Goal: Information Seeking & Learning: Check status

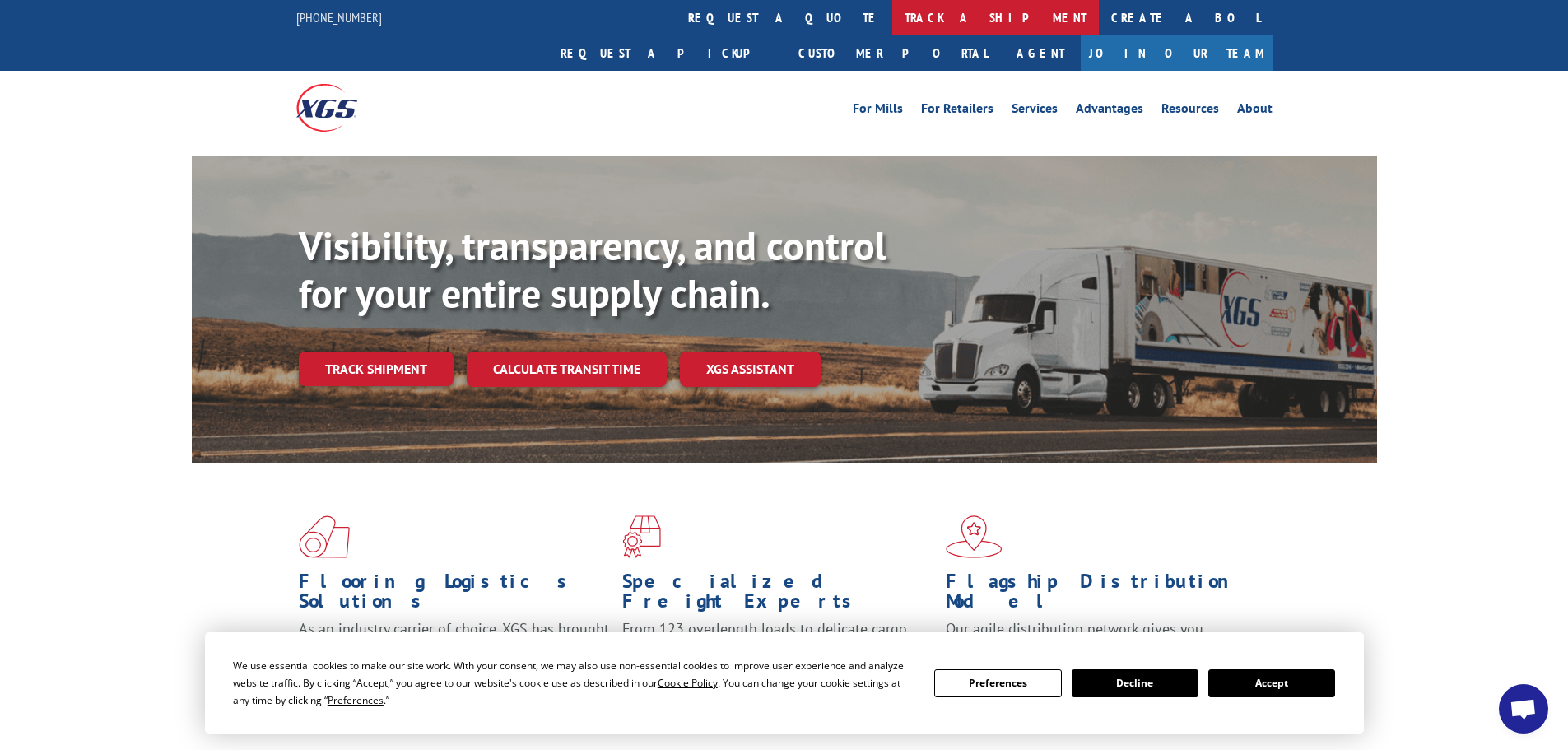
click at [892, 10] on link "track a shipment" at bounding box center [995, 17] width 206 height 35
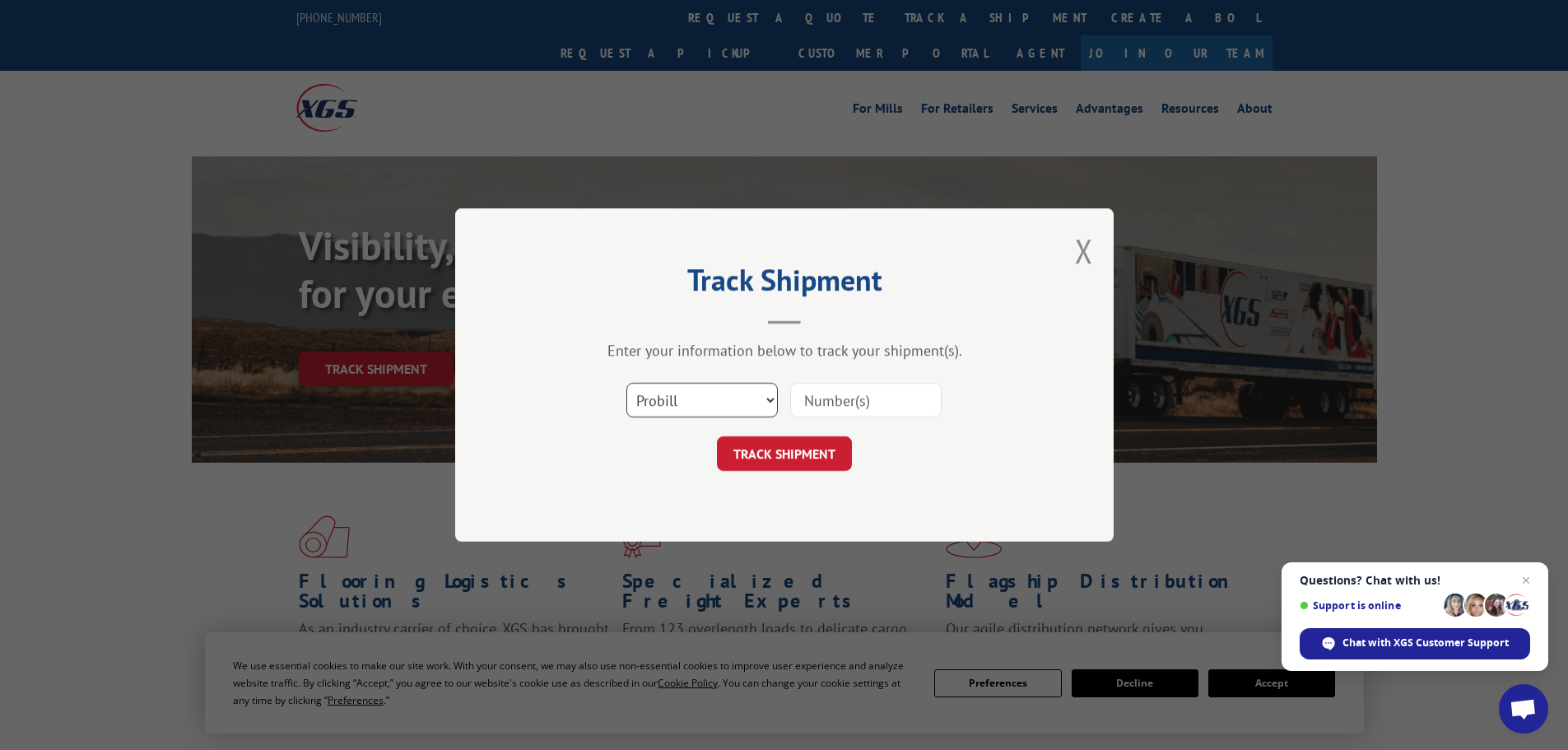
click at [767, 393] on select "Select category... Probill BOL PO" at bounding box center [701, 400] width 152 height 34
select select "po"
click at [626, 383] on select "Select category... Probill BOL PO" at bounding box center [701, 400] width 152 height 34
click at [839, 400] on input at bounding box center [866, 400] width 152 height 34
paste input "31502300"
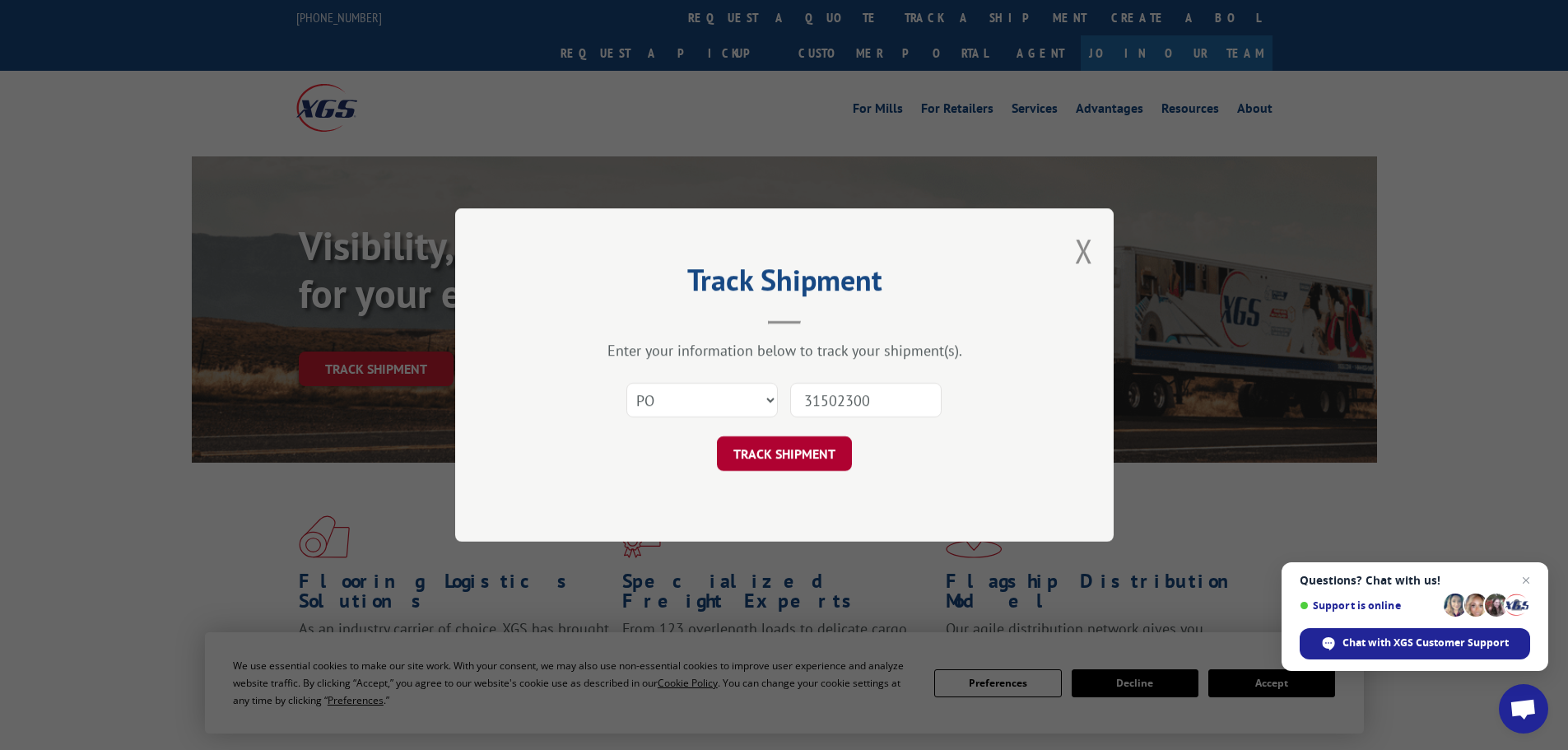
type input "31502300"
click at [785, 446] on button "TRACK SHIPMENT" at bounding box center [784, 453] width 135 height 34
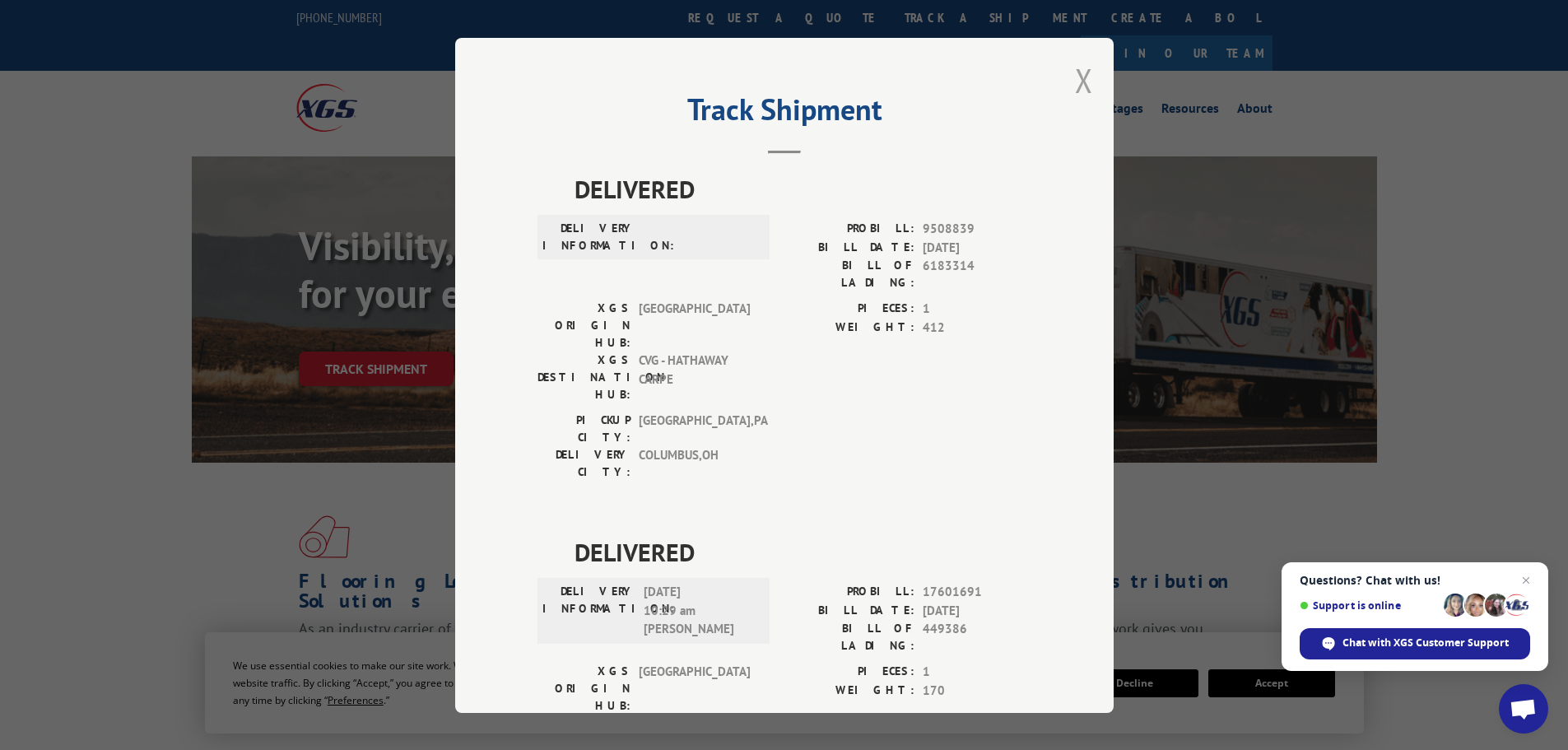
click at [1077, 75] on button "Close modal" at bounding box center [1083, 80] width 18 height 44
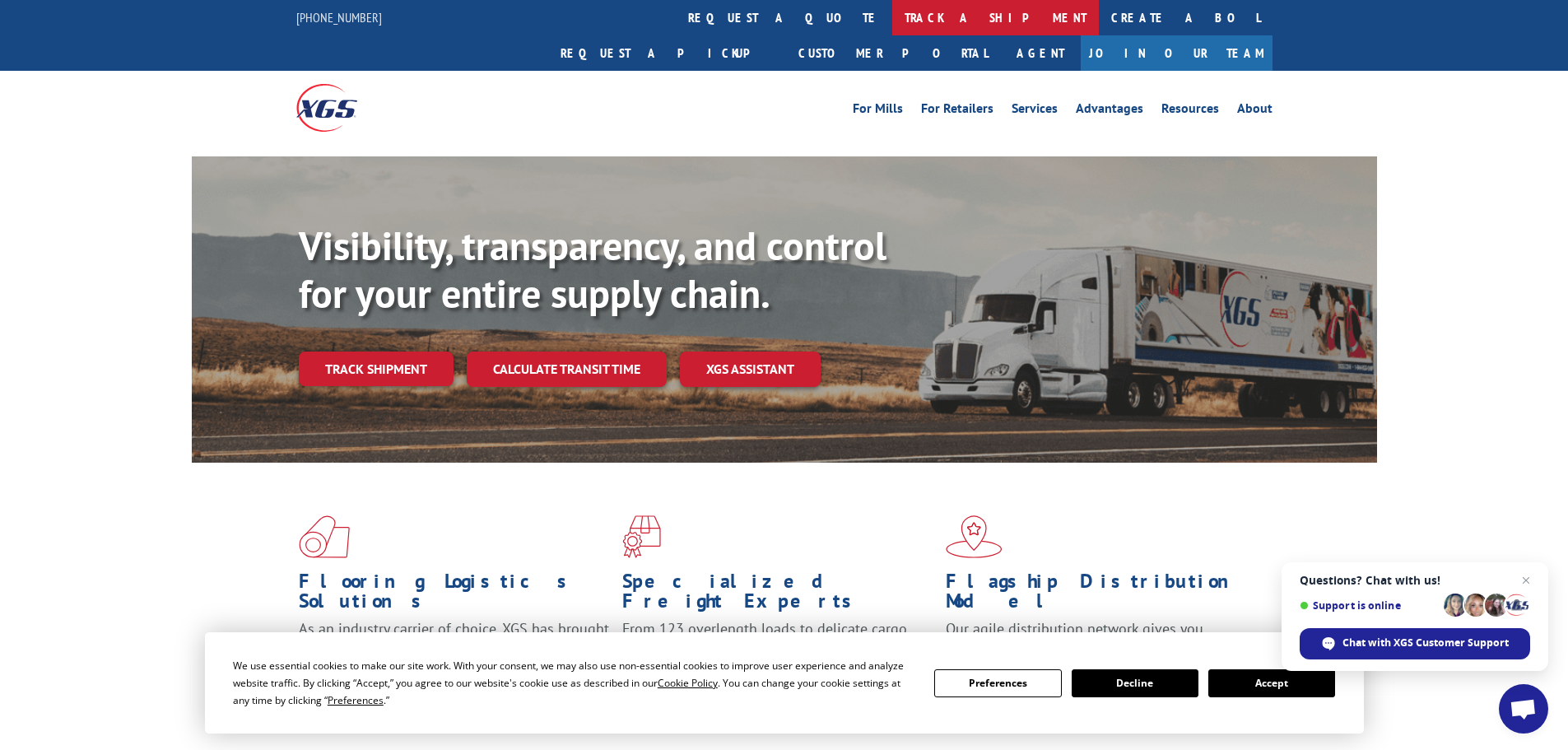
click at [892, 15] on link "track a shipment" at bounding box center [995, 17] width 206 height 35
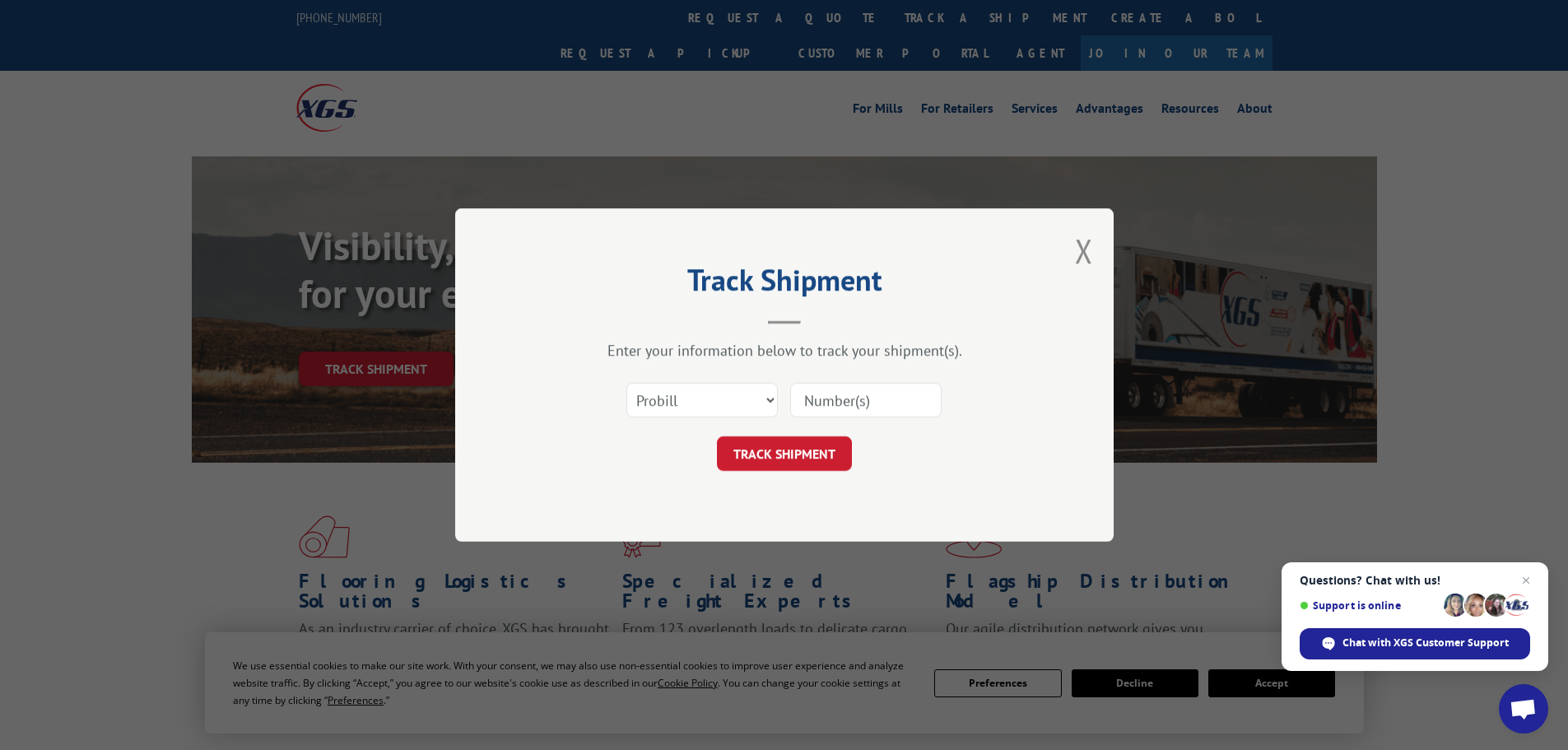
click at [864, 397] on input at bounding box center [866, 400] width 152 height 34
paste input "17472188"
type input "17472188"
click at [799, 449] on button "TRACK SHIPMENT" at bounding box center [784, 453] width 135 height 34
